Goal: Transaction & Acquisition: Download file/media

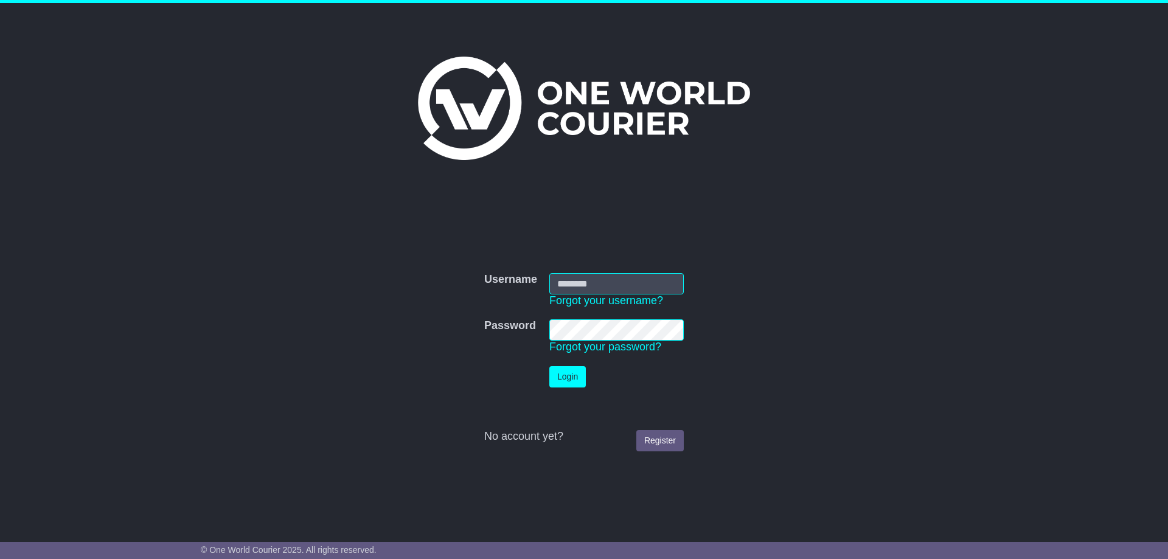
type input "**********"
click at [563, 376] on button "Login" at bounding box center [567, 376] width 36 height 21
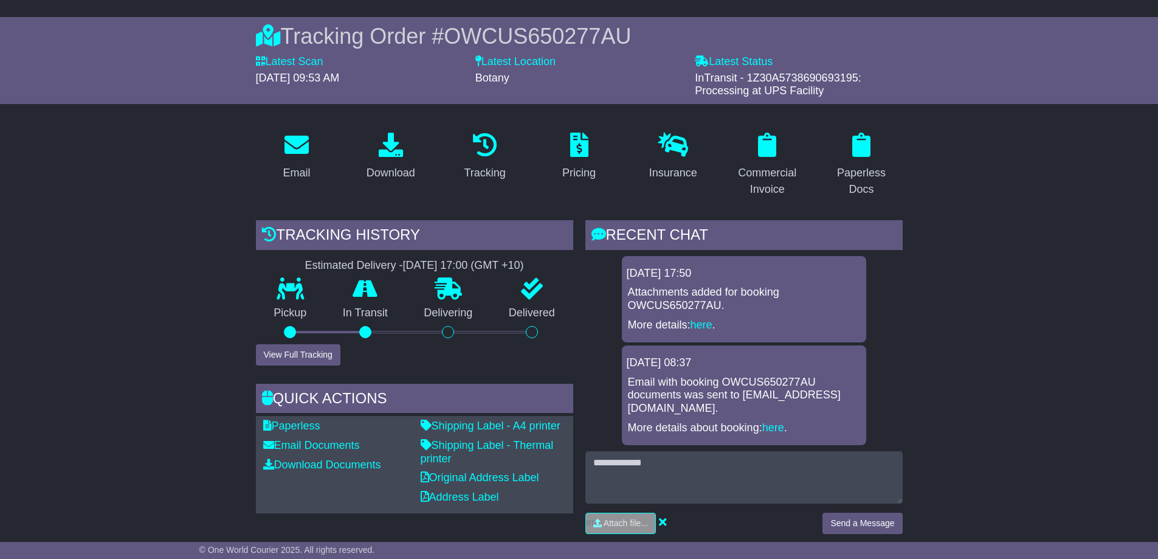
scroll to position [122, 0]
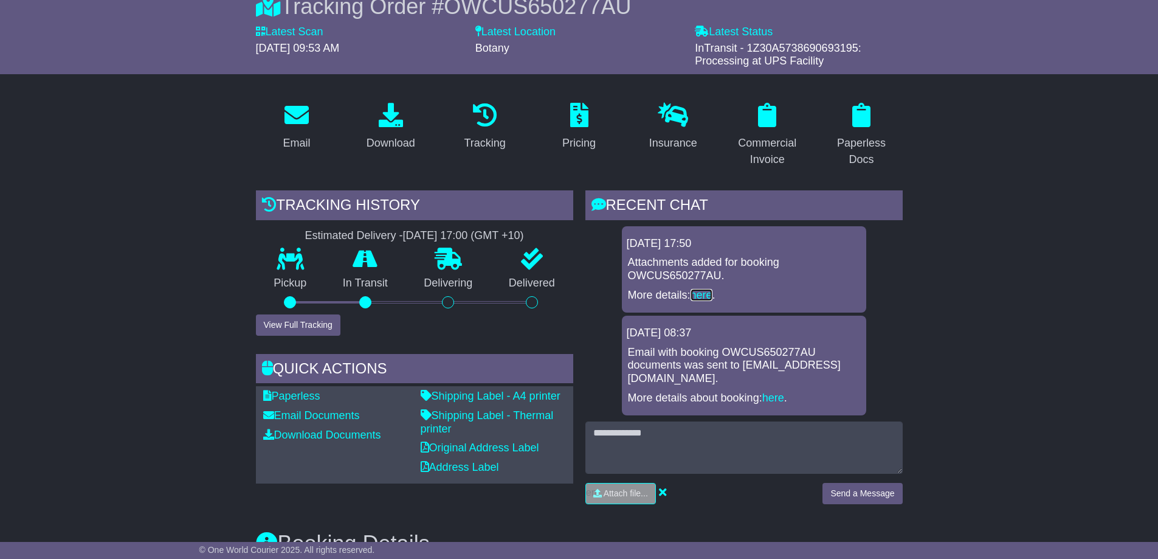
click at [705, 295] on link "here" at bounding box center [702, 295] width 22 height 12
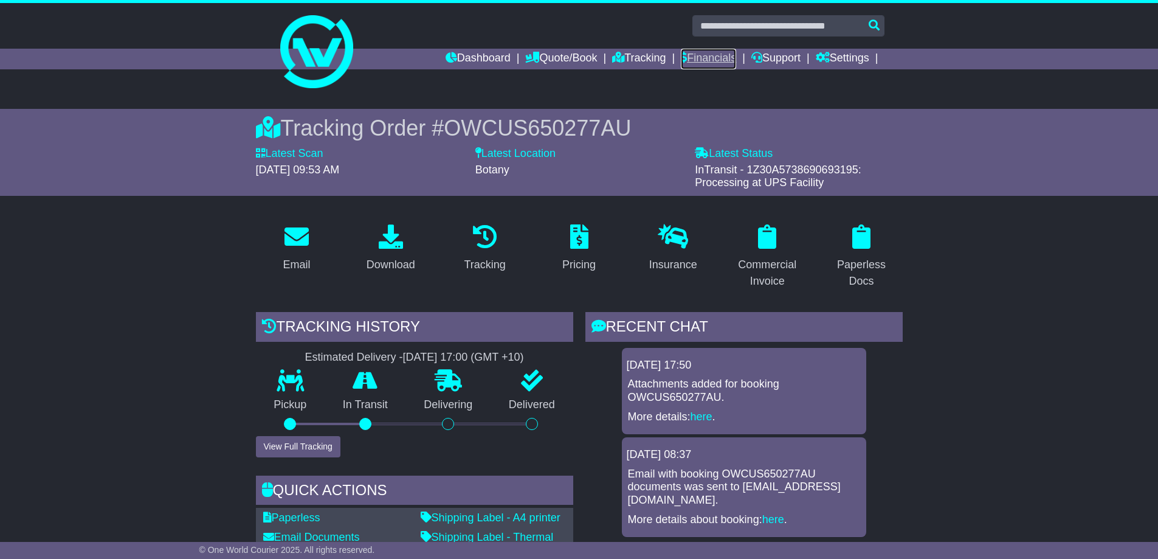
click at [708, 57] on link "Financials" at bounding box center [708, 59] width 55 height 21
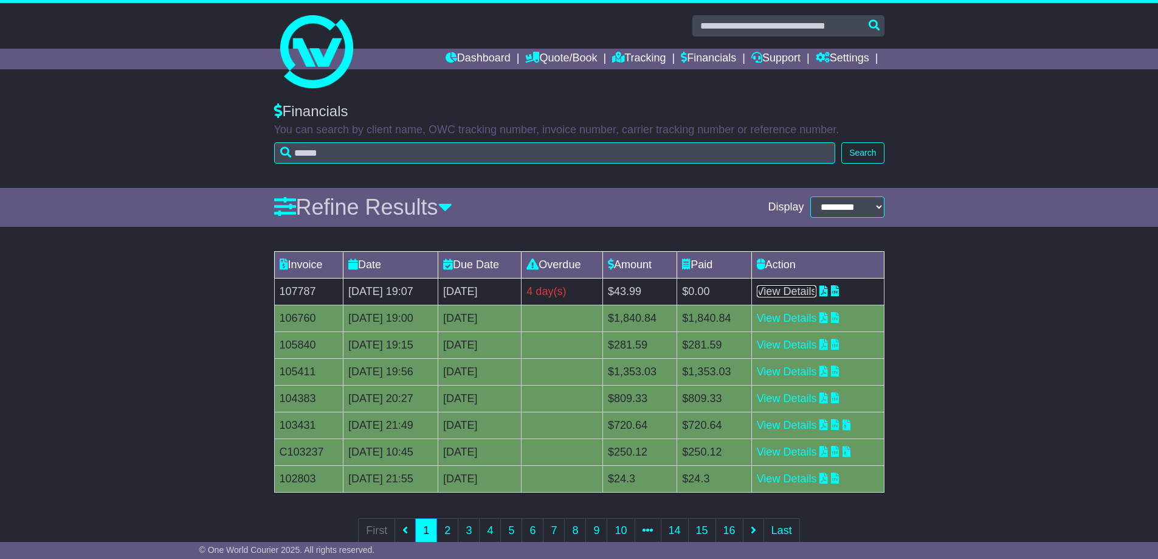
click at [811, 292] on link "View Details" at bounding box center [787, 291] width 60 height 12
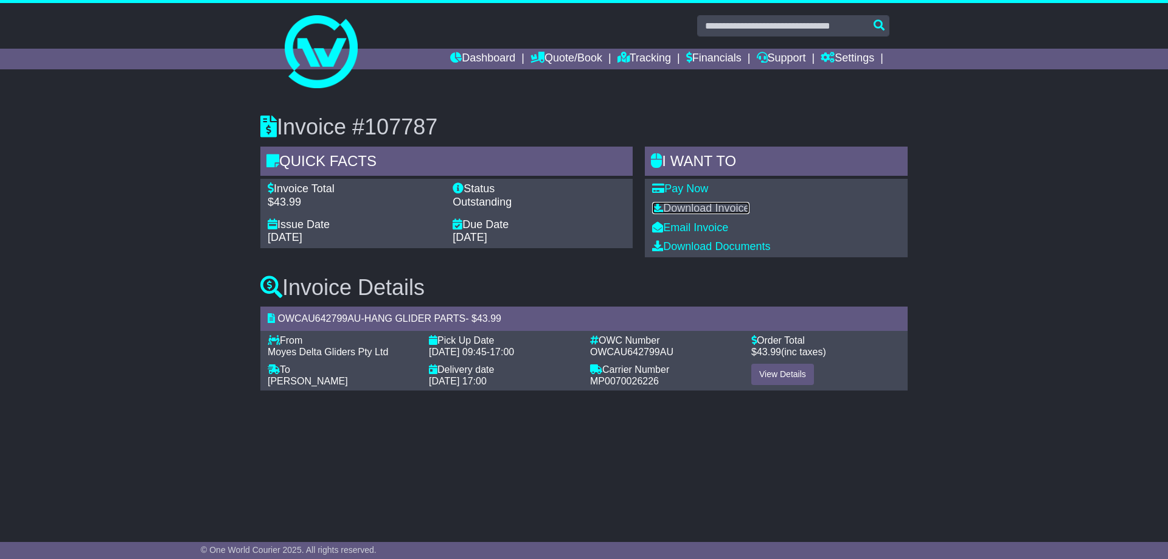
click at [708, 204] on link "Download Invoice" at bounding box center [700, 208] width 97 height 12
click at [711, 55] on link "Financials" at bounding box center [713, 59] width 55 height 21
